Goal: Task Accomplishment & Management: Manage account settings

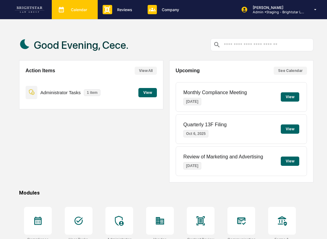
click at [82, 14] on div "Calendar Manage Tasks" at bounding box center [75, 9] width 46 height 19
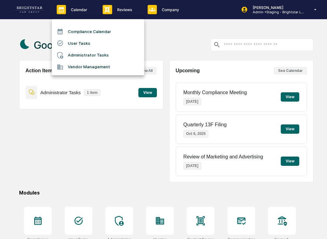
click at [93, 44] on li "User Tasks" at bounding box center [98, 43] width 93 height 12
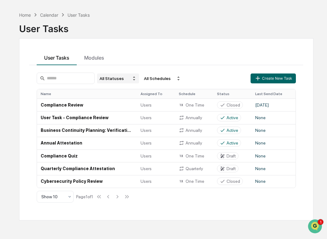
scroll to position [22, 0]
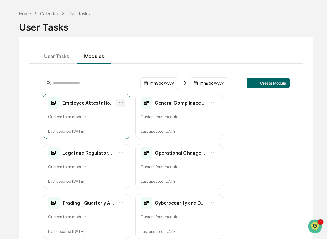
click at [122, 102] on html "Calendar Manage Tasks Reviews Approval Management Company People, Data, Setting…" at bounding box center [163, 97] width 327 height 239
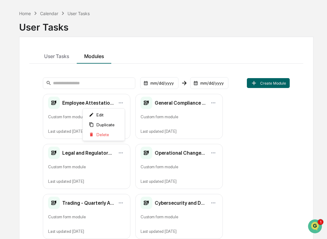
click at [122, 102] on html "Calendar Manage Tasks Reviews Approval Management Company People, Data, Setting…" at bounding box center [163, 97] width 327 height 239
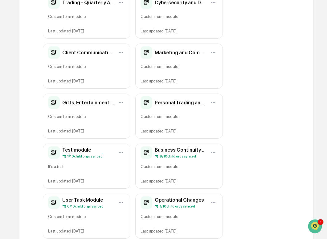
scroll to position [224, 0]
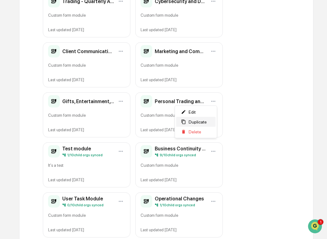
click at [207, 118] on div "Duplicate" at bounding box center [195, 122] width 39 height 10
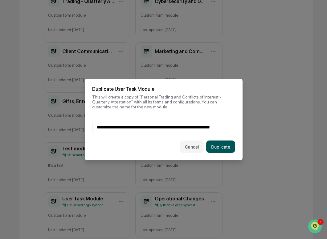
click at [209, 146] on button "Duplicate" at bounding box center [220, 146] width 29 height 12
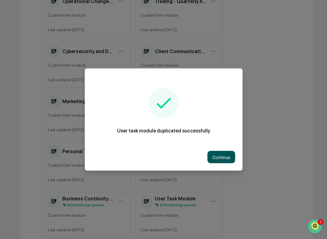
click at [222, 159] on button "Continue" at bounding box center [222, 157] width 28 height 12
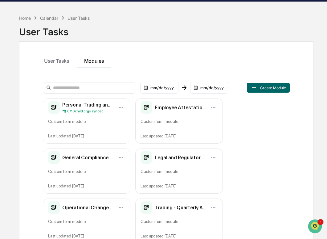
scroll to position [0, 0]
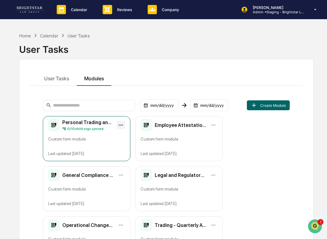
click at [117, 123] on html "Calendar Manage Tasks Reviews Approval Management Company People, Data, Setting…" at bounding box center [163, 119] width 327 height 239
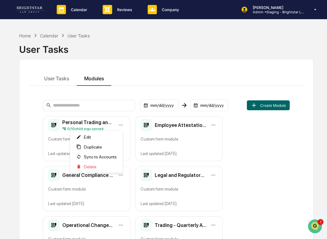
click at [120, 124] on html "Calendar Manage Tasks Reviews Approval Management Company People, Data, Setting…" at bounding box center [163, 119] width 327 height 239
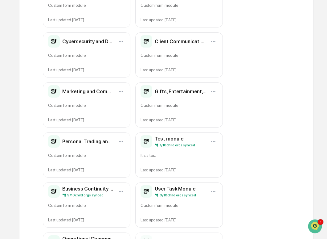
scroll to position [234, 0]
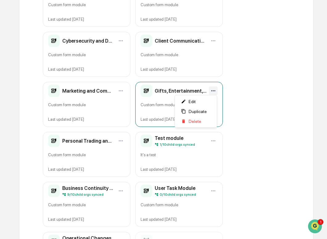
click at [204, 109] on span "Duplicate" at bounding box center [198, 111] width 18 height 5
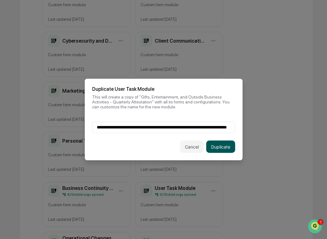
click at [227, 149] on button "Duplicate" at bounding box center [220, 146] width 29 height 12
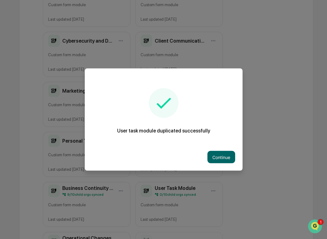
scroll to position [284, 0]
click at [219, 157] on button "Continue" at bounding box center [222, 157] width 28 height 12
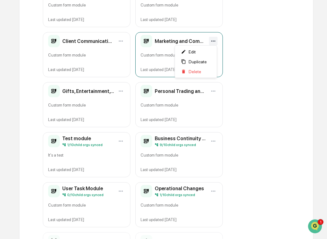
click at [199, 61] on span "Duplicate" at bounding box center [198, 61] width 18 height 5
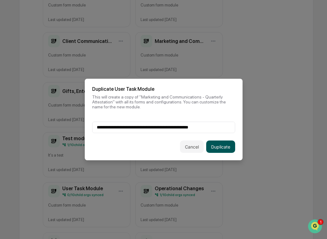
click at [224, 144] on button "Duplicate" at bounding box center [220, 146] width 29 height 12
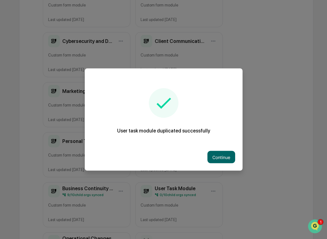
click at [223, 164] on div "Continue" at bounding box center [164, 156] width 158 height 27
click at [224, 158] on button "Continue" at bounding box center [222, 157] width 28 height 12
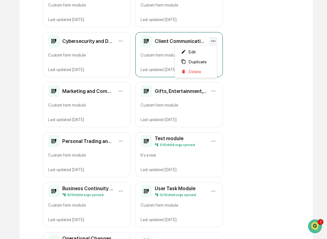
click at [206, 60] on span "Duplicate" at bounding box center [198, 61] width 18 height 5
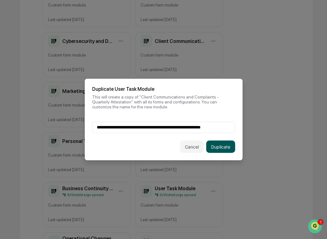
click at [220, 149] on button "Duplicate" at bounding box center [220, 146] width 29 height 12
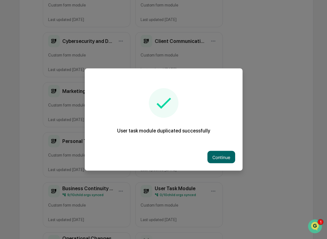
scroll to position [333, 0]
click at [225, 153] on button "Continue" at bounding box center [222, 157] width 28 height 12
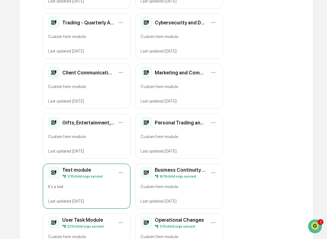
scroll to position [301, 0]
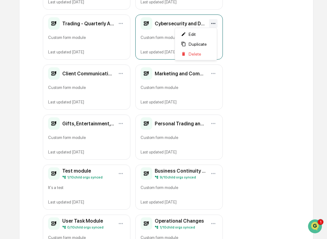
click at [204, 45] on span "Duplicate" at bounding box center [198, 44] width 18 height 5
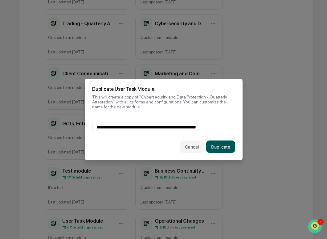
click at [225, 150] on button "Duplicate" at bounding box center [220, 146] width 29 height 12
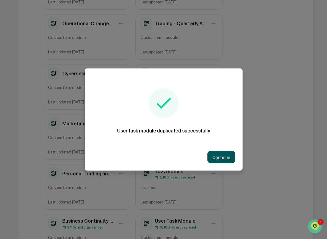
click at [218, 161] on button "Continue" at bounding box center [222, 157] width 28 height 12
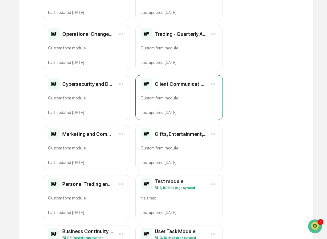
scroll to position [288, 0]
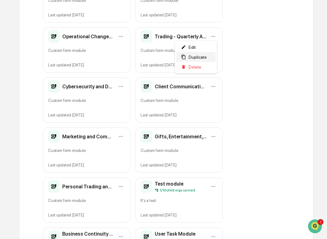
click at [202, 58] on span "Duplicate" at bounding box center [198, 57] width 18 height 5
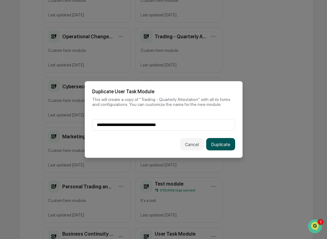
click at [224, 146] on button "Duplicate" at bounding box center [220, 144] width 29 height 12
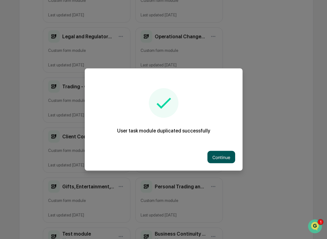
click at [212, 156] on button "Continue" at bounding box center [222, 157] width 28 height 12
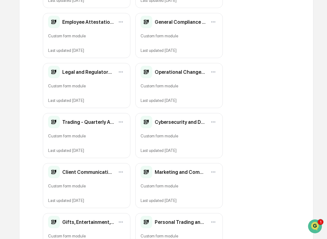
scroll to position [247, 0]
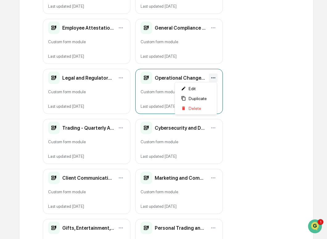
click at [205, 99] on span "Duplicate" at bounding box center [198, 98] width 18 height 5
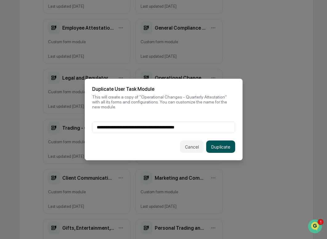
click at [227, 143] on button "Duplicate" at bounding box center [220, 146] width 29 height 12
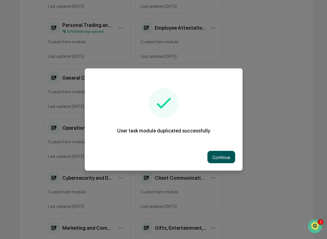
click at [223, 159] on button "Continue" at bounding box center [222, 157] width 28 height 12
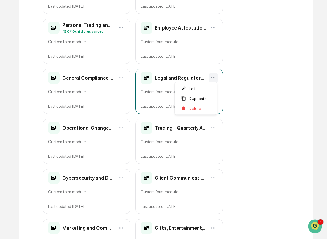
click at [205, 97] on span "Duplicate" at bounding box center [198, 98] width 18 height 5
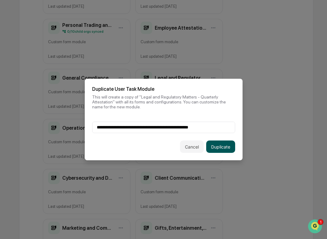
click at [223, 147] on button "Duplicate" at bounding box center [220, 146] width 29 height 12
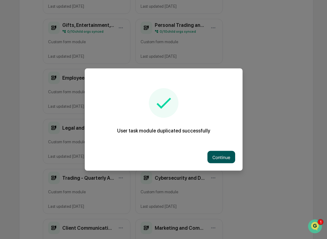
click at [218, 156] on button "Continue" at bounding box center [222, 157] width 28 height 12
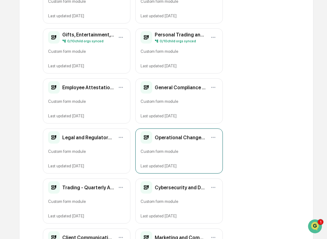
scroll to position [236, 0]
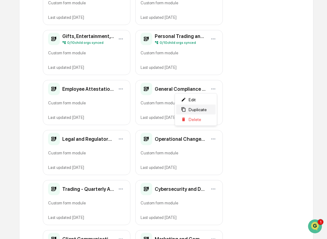
click at [200, 107] on span "Duplicate" at bounding box center [198, 109] width 18 height 5
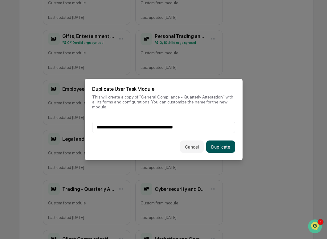
click at [222, 150] on button "Duplicate" at bounding box center [220, 146] width 29 height 12
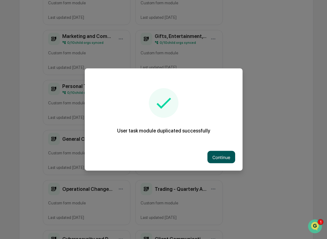
click at [214, 155] on button "Continue" at bounding box center [222, 157] width 28 height 12
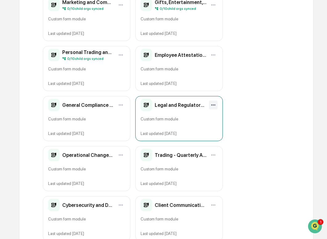
scroll to position [263, 0]
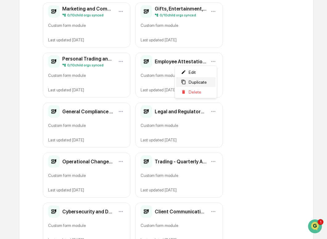
click at [205, 82] on span "Duplicate" at bounding box center [198, 82] width 18 height 5
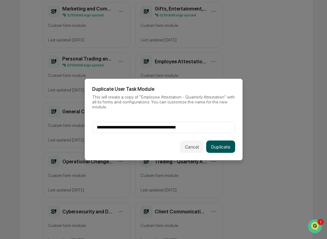
click at [222, 146] on button "Duplicate" at bounding box center [220, 146] width 29 height 12
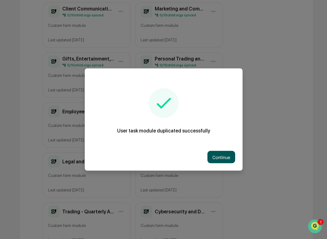
click at [222, 153] on button "Continue" at bounding box center [222, 157] width 28 height 12
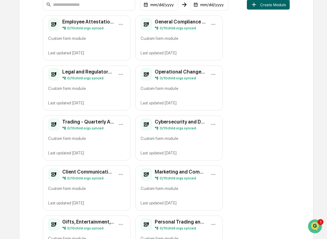
scroll to position [0, 0]
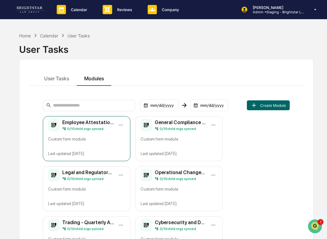
click at [121, 143] on div "Custom form module" at bounding box center [86, 141] width 77 height 10
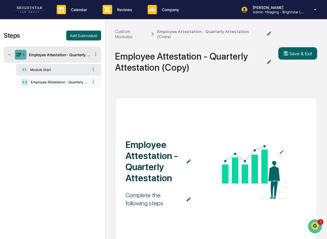
click at [55, 86] on div "1.2 Employee Attestation - Quarterly Attestation" at bounding box center [58, 82] width 85 height 12
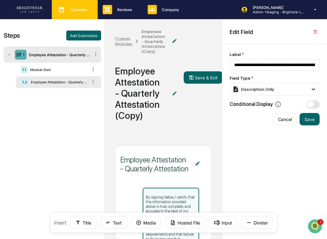
click at [73, 8] on p "Calendar" at bounding box center [78, 9] width 24 height 5
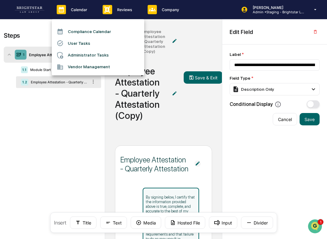
click at [85, 41] on li "User Tasks" at bounding box center [98, 43] width 93 height 12
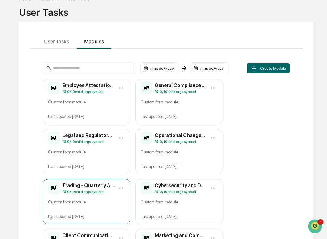
click at [89, 195] on div "Trading - Quarterly Attestation (Copy) 0 / 10 child orgs synced Custom form mod…" at bounding box center [87, 201] width 88 height 45
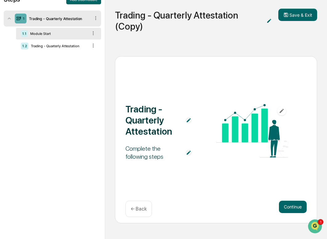
scroll to position [37, 0]
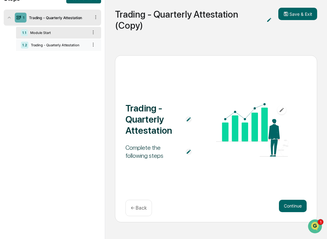
click at [69, 46] on div "Trading - Quarterly Attestation" at bounding box center [58, 45] width 60 height 4
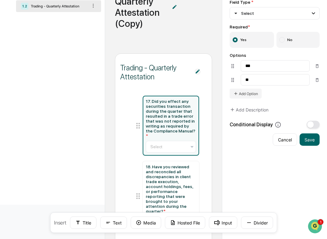
scroll to position [76, 0]
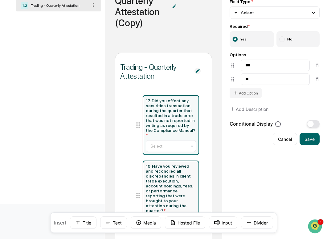
click at [168, 183] on div "18. Have you reviewed and reconciled all discrepancies in client trade executio…" at bounding box center [171, 187] width 51 height 49
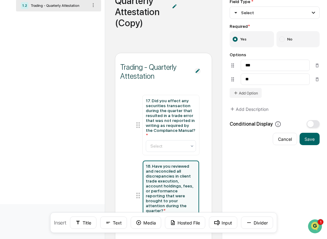
scroll to position [112, 0]
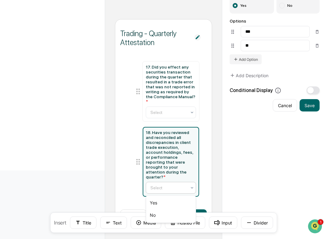
click at [171, 189] on div at bounding box center [168, 187] width 36 height 6
click at [172, 188] on div at bounding box center [168, 187] width 36 height 6
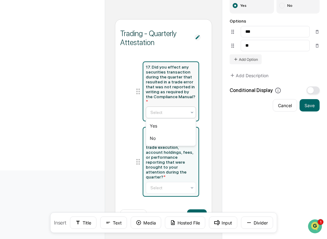
click at [162, 109] on div at bounding box center [168, 112] width 36 height 6
type input "**********"
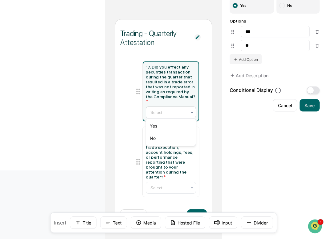
click at [162, 109] on div at bounding box center [168, 112] width 36 height 6
type input "*"
click at [110, 72] on div "Trading - Quarterly Attestation 17. Did you effect any securities transaction d…" at bounding box center [163, 123] width 117 height 229
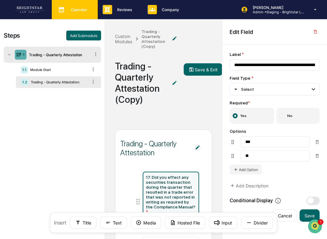
click at [67, 7] on div "Calendar Manage Tasks" at bounding box center [74, 9] width 40 height 9
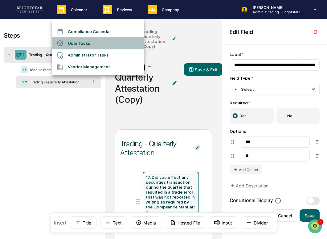
click at [81, 43] on li "User Tasks" at bounding box center [98, 43] width 93 height 12
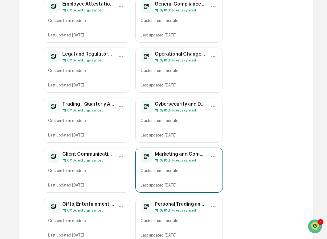
click at [163, 165] on div "Marketing and Communications - Quarterly Attestation (Copy) 0 / 10 child orgs s…" at bounding box center [179, 169] width 88 height 45
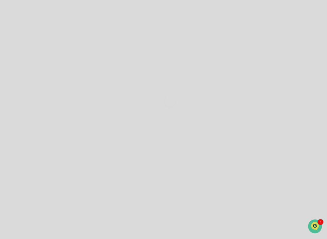
scroll to position [42, 0]
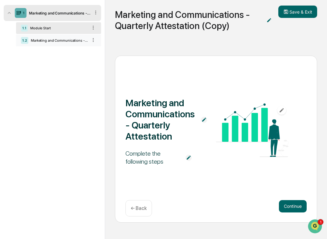
click at [56, 39] on div "Marketing and Communications - Quarterly Attestation" at bounding box center [58, 40] width 60 height 4
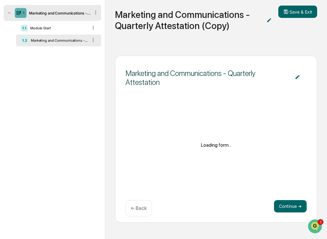
scroll to position [118, 0]
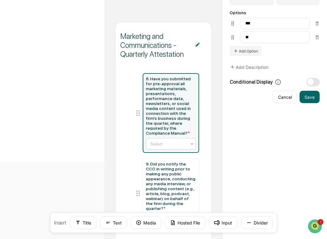
click at [170, 144] on div at bounding box center [168, 144] width 36 height 6
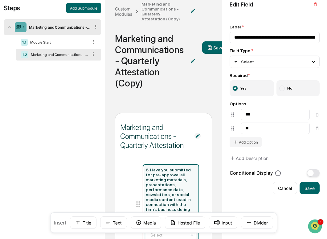
scroll to position [0, 0]
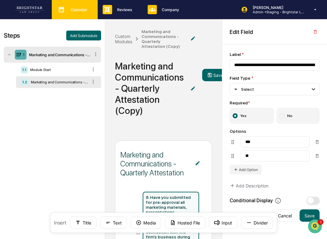
click at [74, 6] on div "Calendar Manage Tasks" at bounding box center [74, 9] width 40 height 9
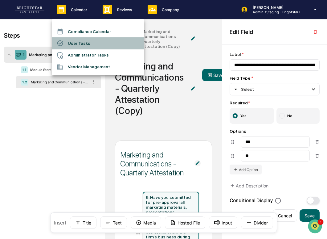
click at [84, 45] on li "User Tasks" at bounding box center [98, 43] width 93 height 12
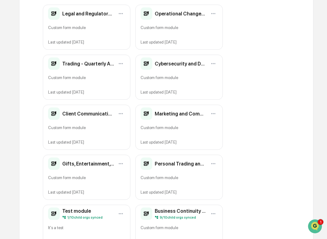
scroll to position [412, 0]
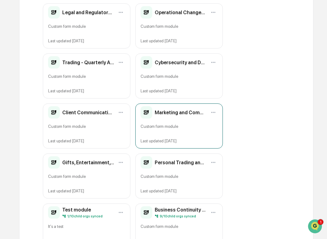
click at [154, 115] on div "Marketing and Communications - Quarterly Attestation" at bounding box center [174, 112] width 66 height 12
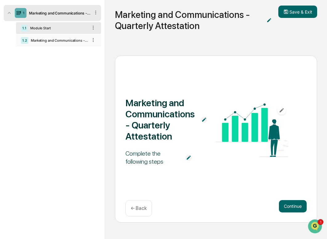
click at [54, 42] on div "Marketing and Communications - Quarterly Attestation" at bounding box center [58, 40] width 60 height 4
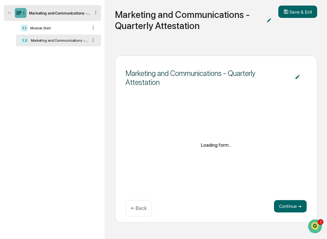
scroll to position [141, 0]
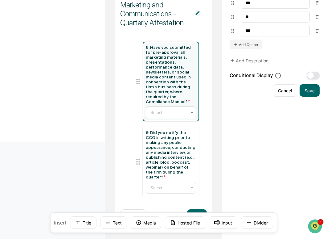
click at [183, 108] on div "Select" at bounding box center [168, 112] width 43 height 9
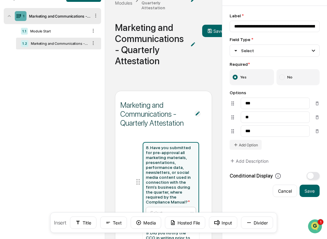
scroll to position [0, 0]
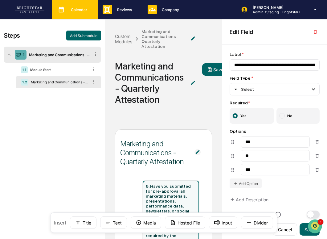
click at [84, 10] on p "Calendar" at bounding box center [78, 9] width 24 height 5
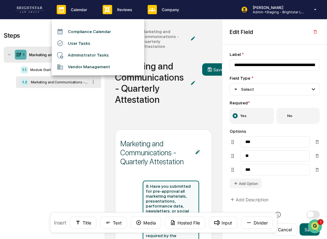
click at [88, 42] on li "User Tasks" at bounding box center [98, 43] width 93 height 12
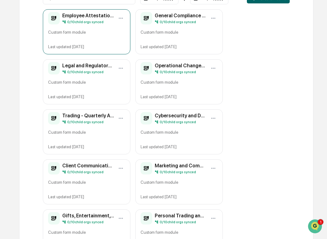
scroll to position [109, 0]
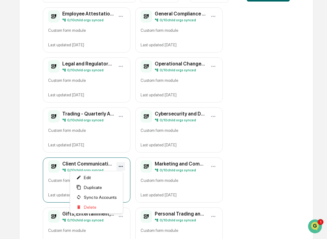
click at [120, 130] on html "Calendar Manage Tasks Reviews Approval Management Company People, Data, Setting…" at bounding box center [163, 10] width 327 height 239
click at [266, 130] on html "Calendar Manage Tasks Reviews Approval Management Company People, Data, Setting…" at bounding box center [163, 10] width 327 height 239
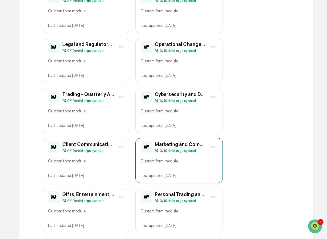
scroll to position [144, 0]
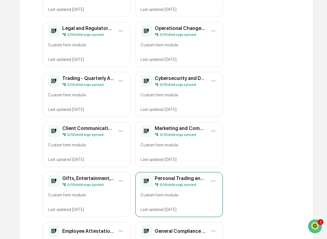
click at [199, 187] on div "Personal Trading and Conflicts of Interest - Quarterly Attestation (Copy) 0 / 1…" at bounding box center [179, 194] width 88 height 45
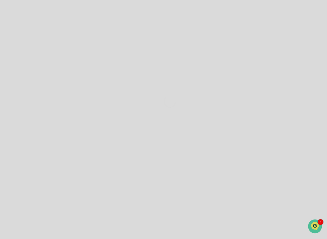
scroll to position [46, 0]
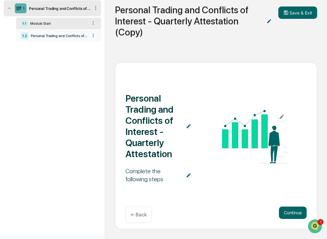
click at [67, 36] on div "Personal Trading and Conflicts of Interest - Quarterly Attestation" at bounding box center [58, 36] width 60 height 4
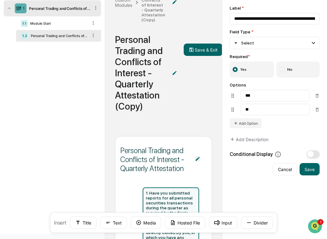
scroll to position [144, 0]
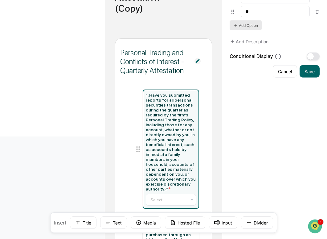
click at [246, 22] on button "Add Option" at bounding box center [246, 25] width 32 height 10
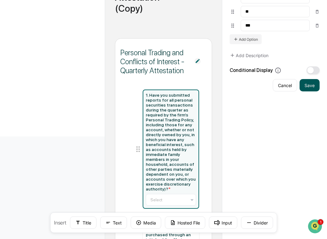
type input "***"
click at [315, 88] on button "Save" at bounding box center [310, 85] width 20 height 12
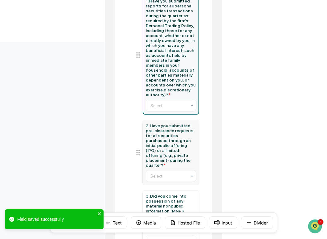
scroll to position [263, 0]
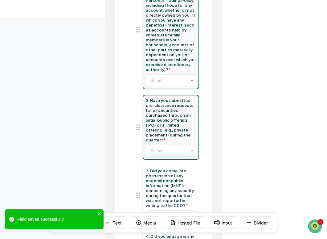
click at [170, 123] on div "2. Have you submitted pre-clearance requests for all securities purchased throu…" at bounding box center [171, 120] width 51 height 44
type input "**********"
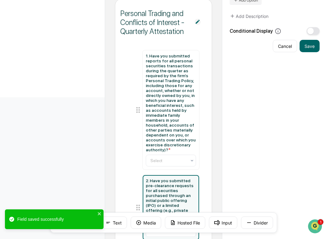
scroll to position [73, 0]
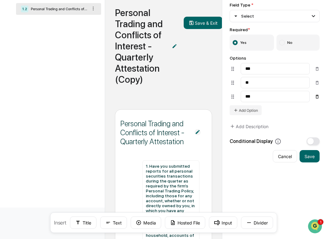
click at [318, 99] on icon at bounding box center [317, 96] width 5 height 5
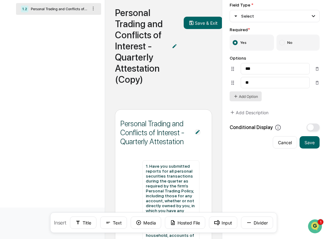
click at [242, 101] on button "Add Option" at bounding box center [246, 96] width 32 height 10
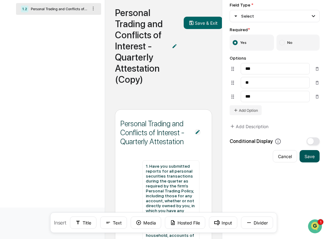
type input "***"
click at [314, 159] on button "Save" at bounding box center [310, 156] width 20 height 12
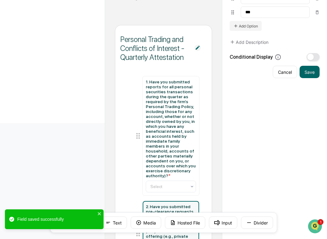
scroll to position [0, 0]
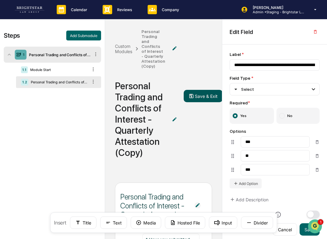
click at [197, 94] on button "Save & Exit" at bounding box center [203, 96] width 39 height 12
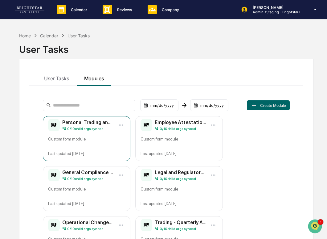
click at [83, 139] on div "Custom form module" at bounding box center [86, 141] width 77 height 10
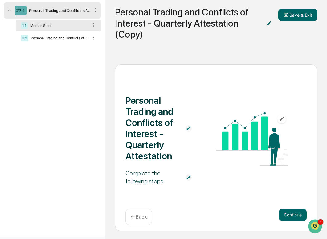
scroll to position [40, 0]
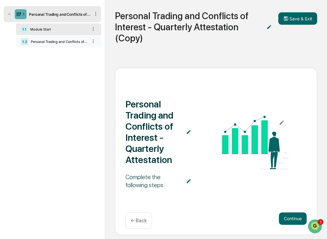
click at [46, 44] on div "1.2 Personal Trading and Conflicts of Interest - Quarterly Attestation" at bounding box center [58, 42] width 85 height 12
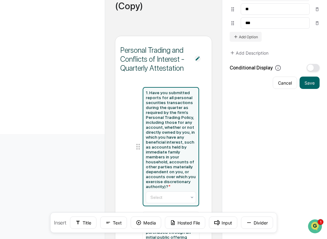
scroll to position [159, 0]
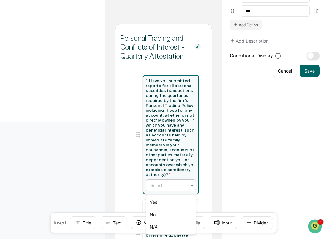
click at [161, 186] on div at bounding box center [168, 185] width 36 height 6
click at [163, 186] on div at bounding box center [168, 185] width 36 height 6
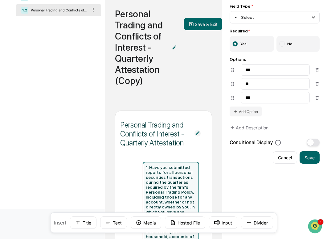
scroll to position [0, 0]
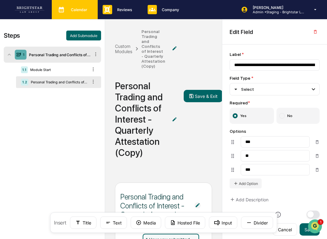
click at [65, 3] on div "Calendar Manage Tasks" at bounding box center [75, 9] width 46 height 19
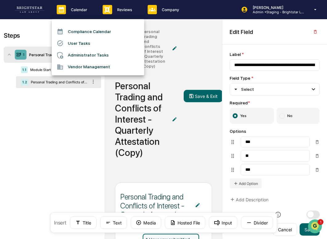
click at [83, 44] on li "User Tasks" at bounding box center [98, 43] width 93 height 12
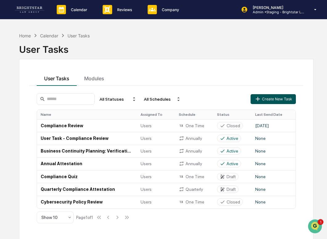
click at [265, 98] on button "Create New Task" at bounding box center [273, 99] width 45 height 10
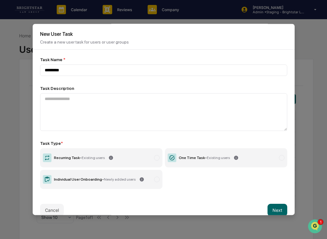
type input "*********"
click at [205, 162] on label "One Time Task - Existing users" at bounding box center [226, 157] width 122 height 19
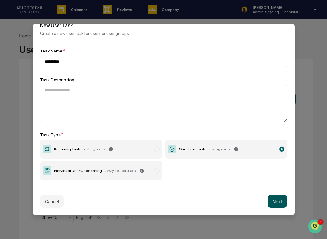
click at [272, 199] on button "Next" at bounding box center [278, 201] width 20 height 12
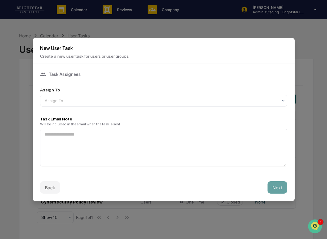
scroll to position [0, 0]
click at [162, 103] on div at bounding box center [161, 100] width 233 height 6
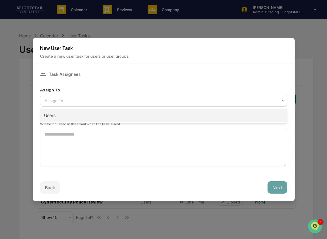
click at [163, 119] on div "Users" at bounding box center [163, 115] width 247 height 12
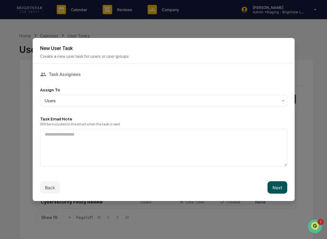
click at [274, 184] on button "Next" at bounding box center [278, 187] width 20 height 12
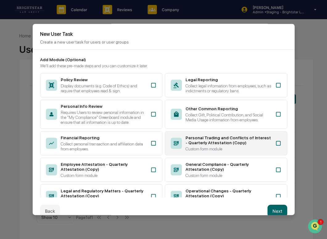
click at [202, 145] on div "Personal Trading and Conflicts of Interest - Quarterly Attestation (Copy)" at bounding box center [229, 140] width 86 height 10
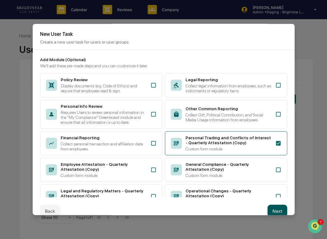
click at [272, 209] on button "Next" at bounding box center [278, 210] width 20 height 12
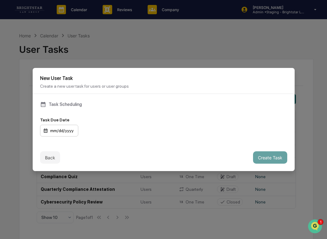
click at [61, 133] on div "mm/dd/yyyy" at bounding box center [59, 131] width 38 height 12
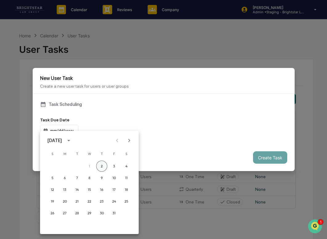
click at [104, 167] on button "2" at bounding box center [101, 165] width 11 height 11
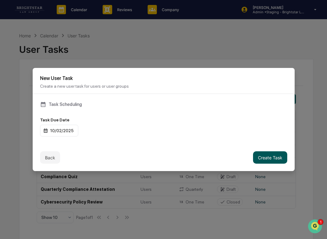
click at [260, 158] on button "Create Task" at bounding box center [270, 157] width 34 height 12
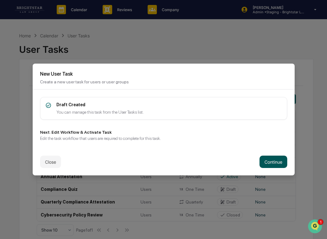
click at [278, 160] on button "Continue" at bounding box center [274, 161] width 28 height 12
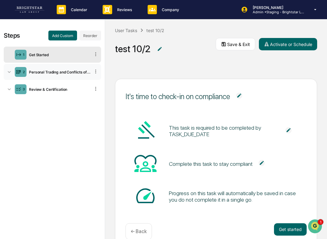
click at [30, 70] on div "Personal Trading and Conflicts of Interest - Quarterly Attestation (Copy)" at bounding box center [59, 72] width 64 height 5
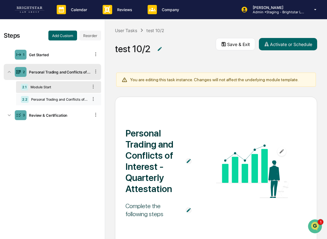
click at [60, 98] on div "Personal Trading and Conflicts of Interest - Quarterly Attestation" at bounding box center [58, 99] width 59 height 4
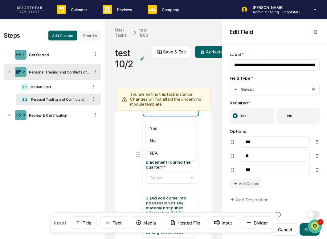
scroll to position [171, 0]
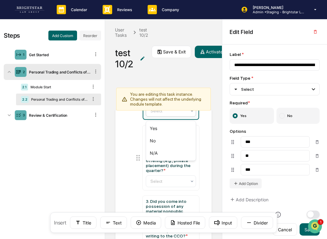
click at [170, 116] on div "Select" at bounding box center [171, 111] width 51 height 12
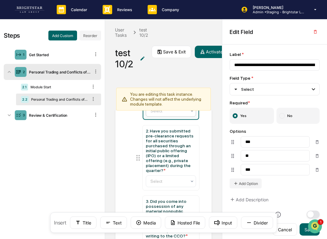
click at [170, 114] on div at bounding box center [168, 111] width 36 height 6
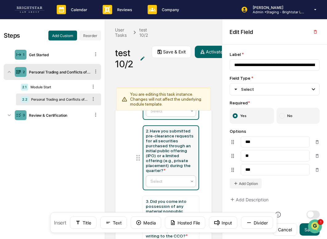
click at [161, 184] on div at bounding box center [168, 181] width 36 height 6
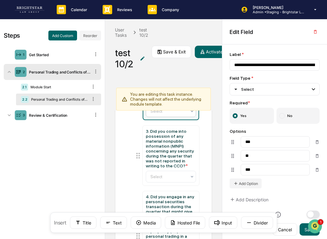
scroll to position [245, 0]
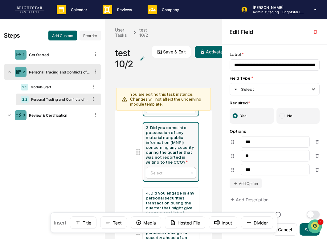
click at [170, 176] on div at bounding box center [168, 173] width 36 height 6
type input "**********"
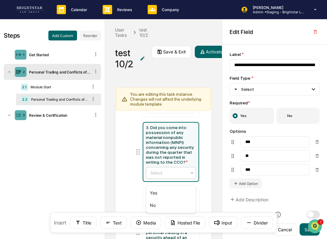
click at [170, 176] on div at bounding box center [168, 173] width 36 height 6
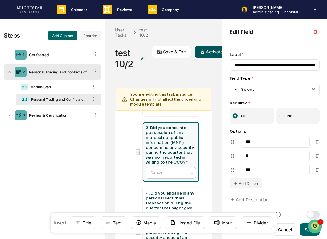
click at [205, 53] on icon at bounding box center [203, 52] width 6 height 6
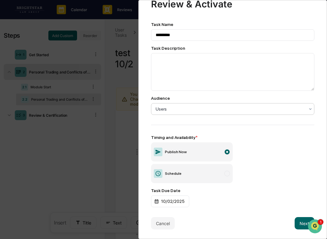
scroll to position [21, 0]
click at [298, 220] on button "Next" at bounding box center [305, 223] width 20 height 12
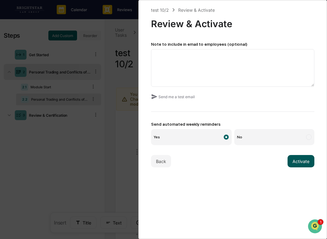
scroll to position [0, 0]
click at [249, 138] on label "No" at bounding box center [274, 137] width 80 height 16
click at [291, 162] on button "Activate" at bounding box center [301, 161] width 27 height 12
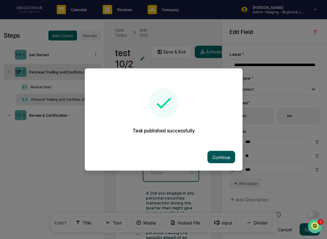
click at [215, 157] on button "Continue" at bounding box center [222, 157] width 28 height 12
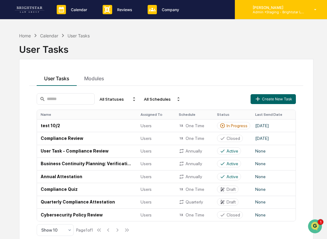
click at [272, 5] on p "[PERSON_NAME]" at bounding box center [276, 7] width 57 height 5
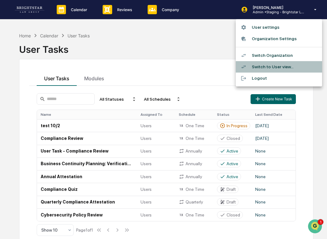
click at [261, 63] on li "Switch to User view..." at bounding box center [279, 66] width 86 height 11
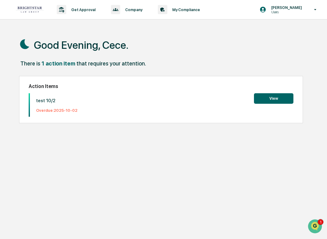
click at [270, 100] on button "View" at bounding box center [273, 98] width 39 height 10
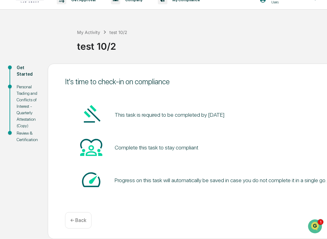
scroll to position [10, 63]
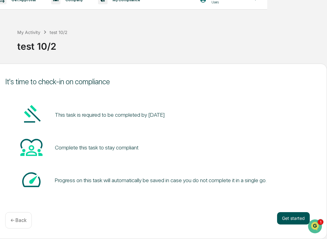
click at [293, 220] on button "Get started" at bounding box center [293, 218] width 33 height 12
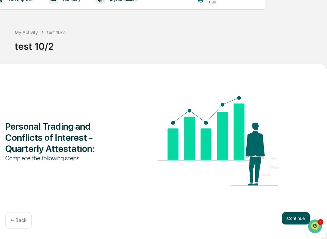
click at [286, 215] on button "Continue" at bounding box center [296, 218] width 28 height 12
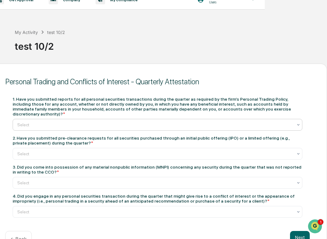
click at [159, 120] on div "Select" at bounding box center [158, 125] width 290 height 12
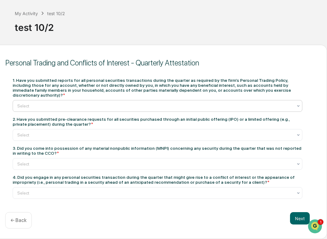
click at [171, 134] on div at bounding box center [155, 135] width 276 height 6
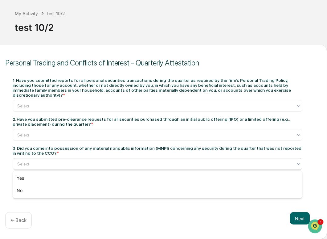
click at [165, 166] on div at bounding box center [155, 164] width 276 height 6
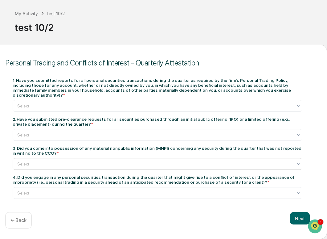
click at [165, 166] on div at bounding box center [155, 164] width 276 height 6
click at [163, 199] on div "1. Have you submitted reports for all personal securities transactions during t…" at bounding box center [157, 138] width 305 height 136
click at [167, 196] on div "Select" at bounding box center [155, 192] width 282 height 9
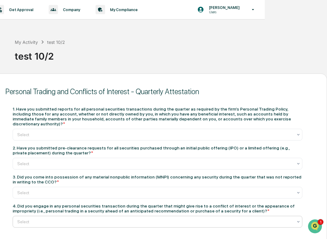
click at [237, 20] on div "Get Approval Content & Transactions Company Policies & Documents My Compliance …" at bounding box center [101, 133] width 327 height 267
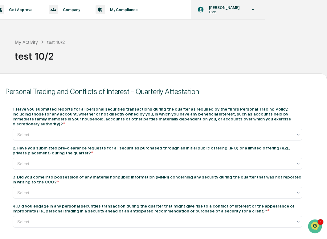
click at [225, 18] on div "[PERSON_NAME] Users" at bounding box center [228, 9] width 74 height 19
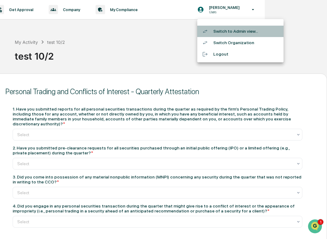
click at [245, 32] on li "Switch to Admin view..." at bounding box center [240, 31] width 86 height 11
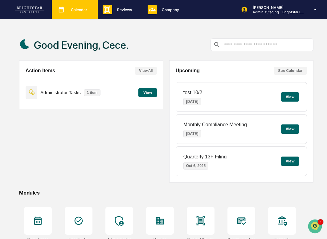
click at [88, 7] on p "Calendar" at bounding box center [78, 9] width 24 height 5
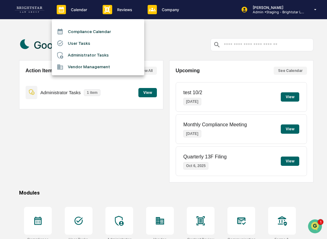
click at [88, 44] on li "User Tasks" at bounding box center [98, 43] width 93 height 12
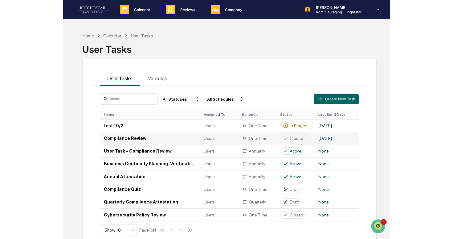
scroll to position [12, 0]
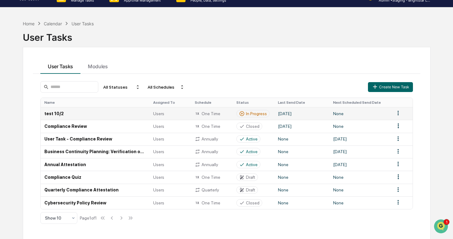
click at [327, 114] on html "Calendar Manage Tasks Reviews Approval Management Company People, Data, Setting…" at bounding box center [226, 107] width 453 height 239
click at [327, 134] on div "Delete" at bounding box center [398, 134] width 39 height 10
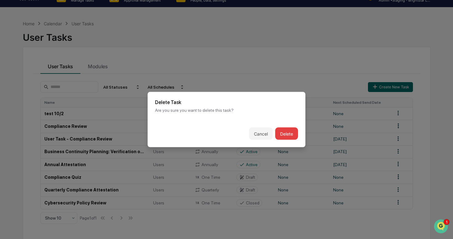
click at [287, 133] on button "Delete" at bounding box center [286, 133] width 23 height 12
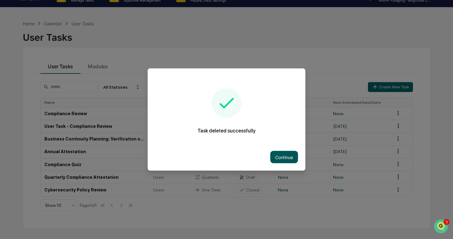
click at [280, 156] on button "Continue" at bounding box center [284, 157] width 28 height 12
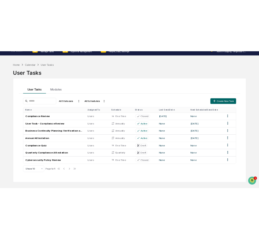
scroll to position [0, 0]
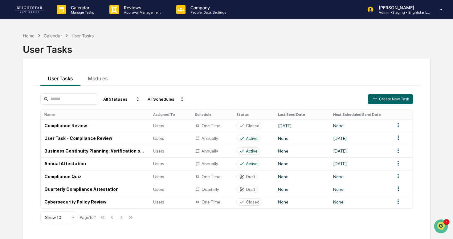
click at [86, 19] on div "Calendar Manage Tasks Reviews Approval Management Company People, Data, Setting…" at bounding box center [226, 134] width 453 height 268
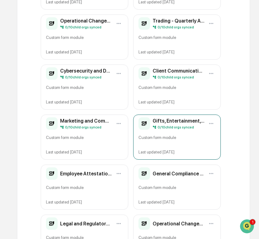
click at [193, 139] on div "Custom form module" at bounding box center [176, 139] width 77 height 10
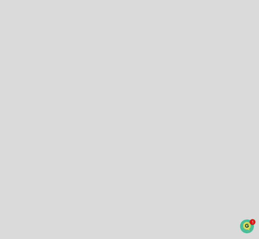
scroll to position [85, 0]
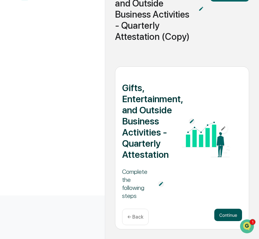
click at [219, 212] on button "Continue" at bounding box center [228, 214] width 28 height 12
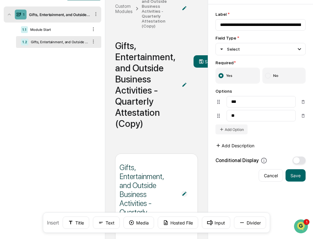
scroll to position [48, 0]
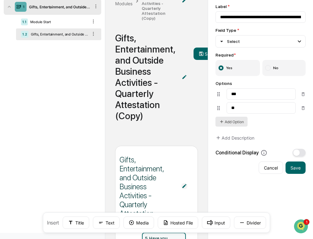
click at [238, 126] on button "Add Option" at bounding box center [231, 122] width 32 height 10
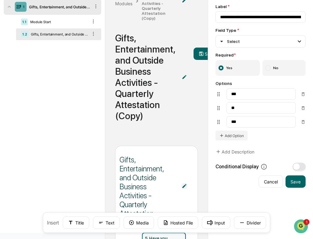
scroll to position [50, 0]
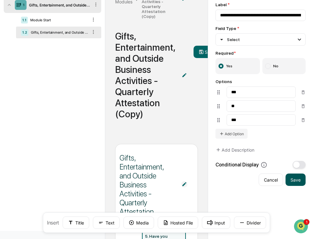
type input "***"
click at [291, 181] on button "Save" at bounding box center [295, 179] width 20 height 12
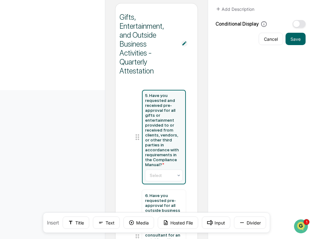
scroll to position [207, 0]
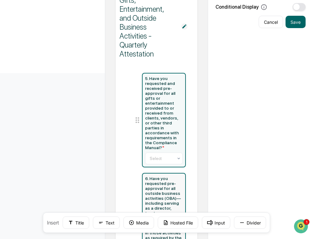
click at [163, 185] on div "6. Have you requested pre-approval for all outside business activities (OBA)—in…" at bounding box center [163, 213] width 37 height 74
type input "**********"
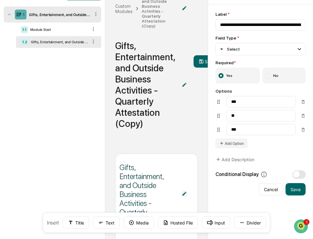
scroll to position [111, 0]
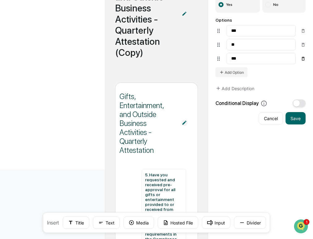
click at [304, 58] on icon at bounding box center [302, 58] width 5 height 5
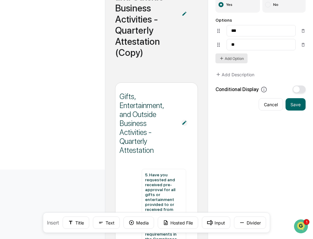
click at [226, 61] on button "Add Option" at bounding box center [231, 58] width 32 height 10
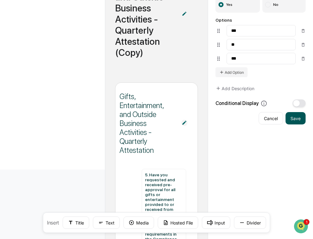
type input "***"
click at [300, 124] on button "Save" at bounding box center [295, 118] width 20 height 12
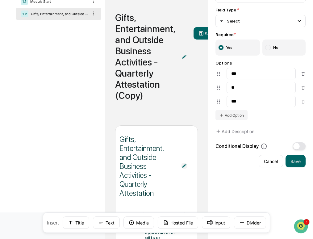
scroll to position [0, 0]
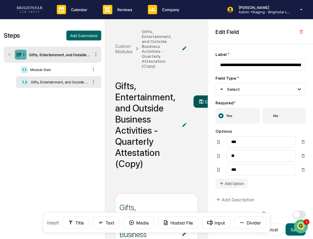
click at [201, 103] on icon at bounding box center [201, 102] width 6 height 6
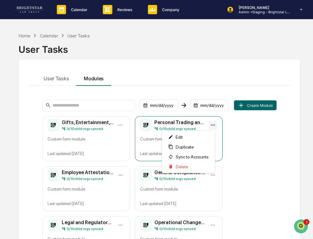
click at [212, 125] on html "Calendar Manage Tasks Reviews Approval Management Company People, Data, Setting…" at bounding box center [156, 119] width 313 height 239
click at [193, 160] on div "Sync to Accounts" at bounding box center [188, 157] width 50 height 10
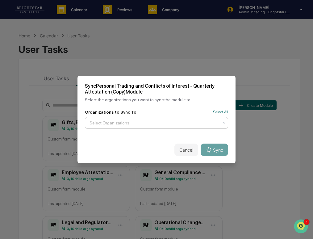
click at [183, 120] on div at bounding box center [153, 123] width 129 height 6
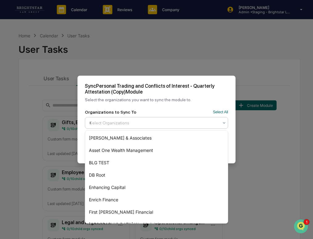
type input "***"
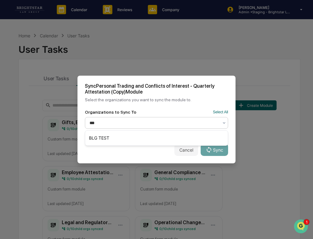
click at [167, 134] on div "BLG TEST" at bounding box center [156, 138] width 142 height 12
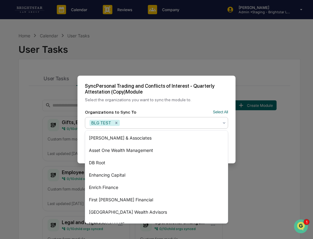
click at [183, 113] on div "Organizations to Sync To Select All" at bounding box center [156, 111] width 143 height 5
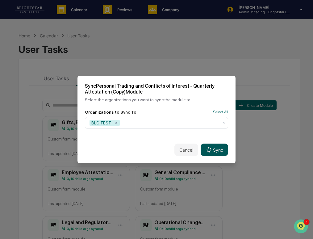
click at [215, 147] on button "Sync" at bounding box center [213, 149] width 27 height 12
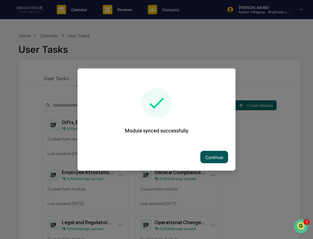
click at [206, 160] on button "Continue" at bounding box center [214, 157] width 28 height 12
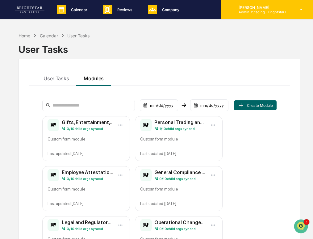
click at [251, 10] on p "Admin • Staging - Brightstar Law Group" at bounding box center [261, 12] width 57 height 4
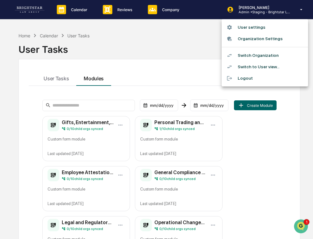
click at [251, 57] on li "Switch Organization" at bounding box center [264, 55] width 86 height 11
